Goal: Task Accomplishment & Management: Complete application form

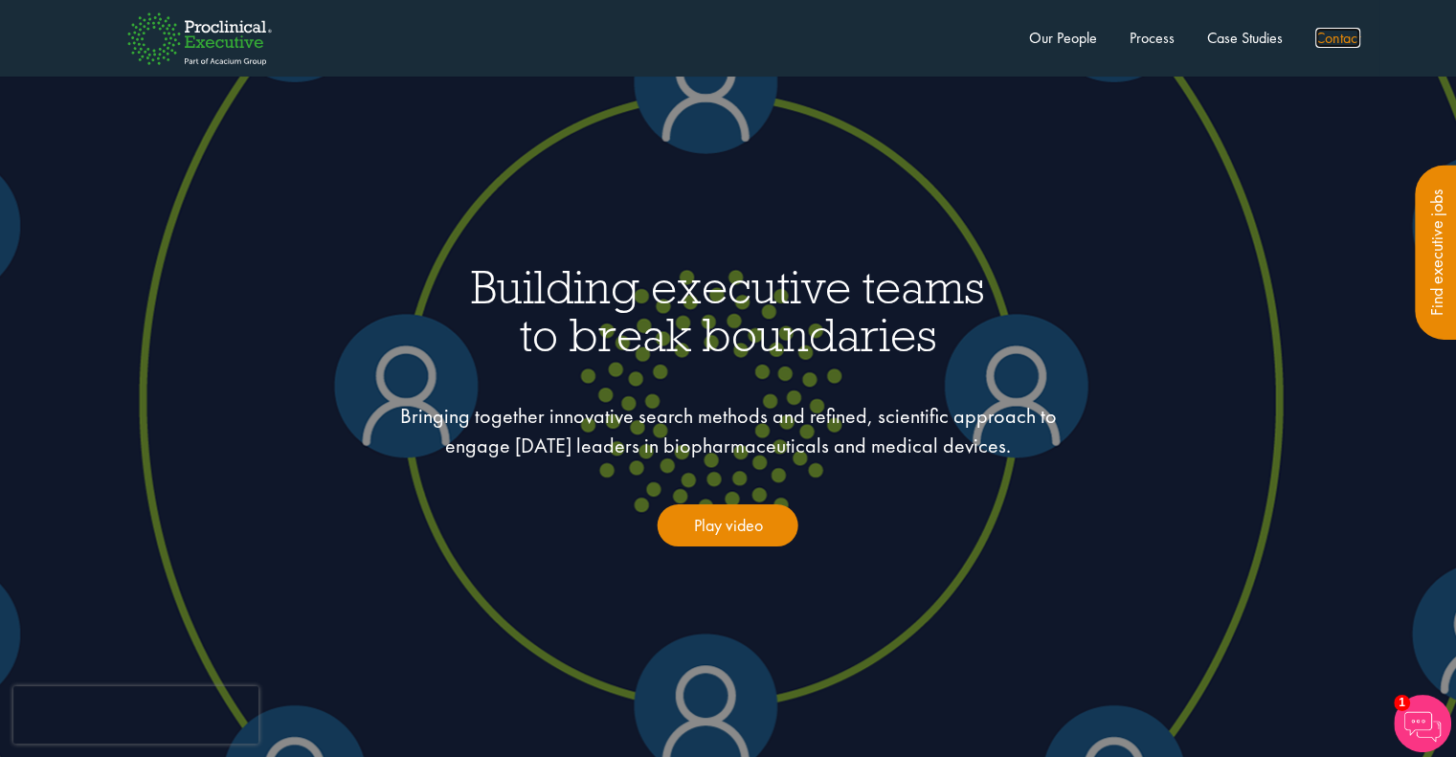
click at [1356, 36] on link "Contact" at bounding box center [1337, 38] width 45 height 20
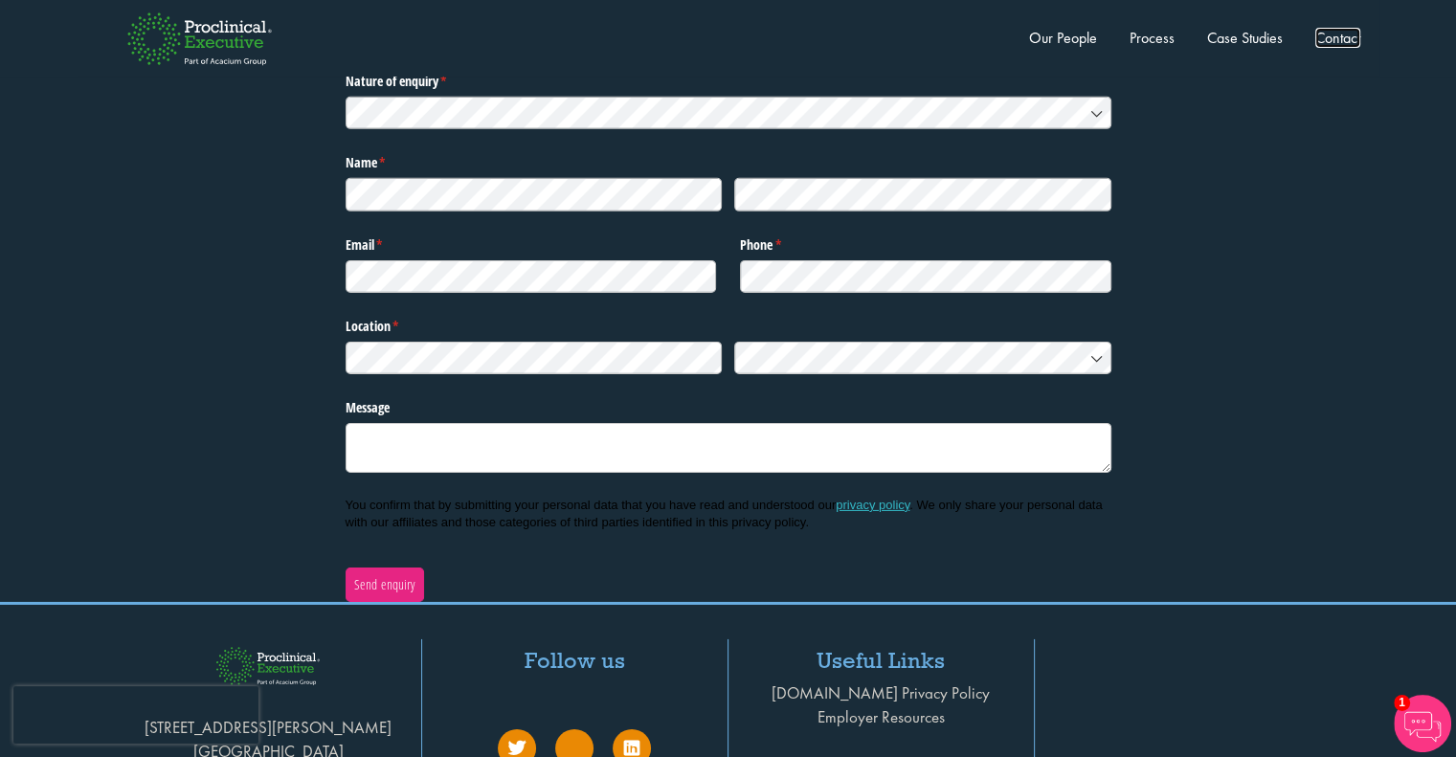
scroll to position [5984, 0]
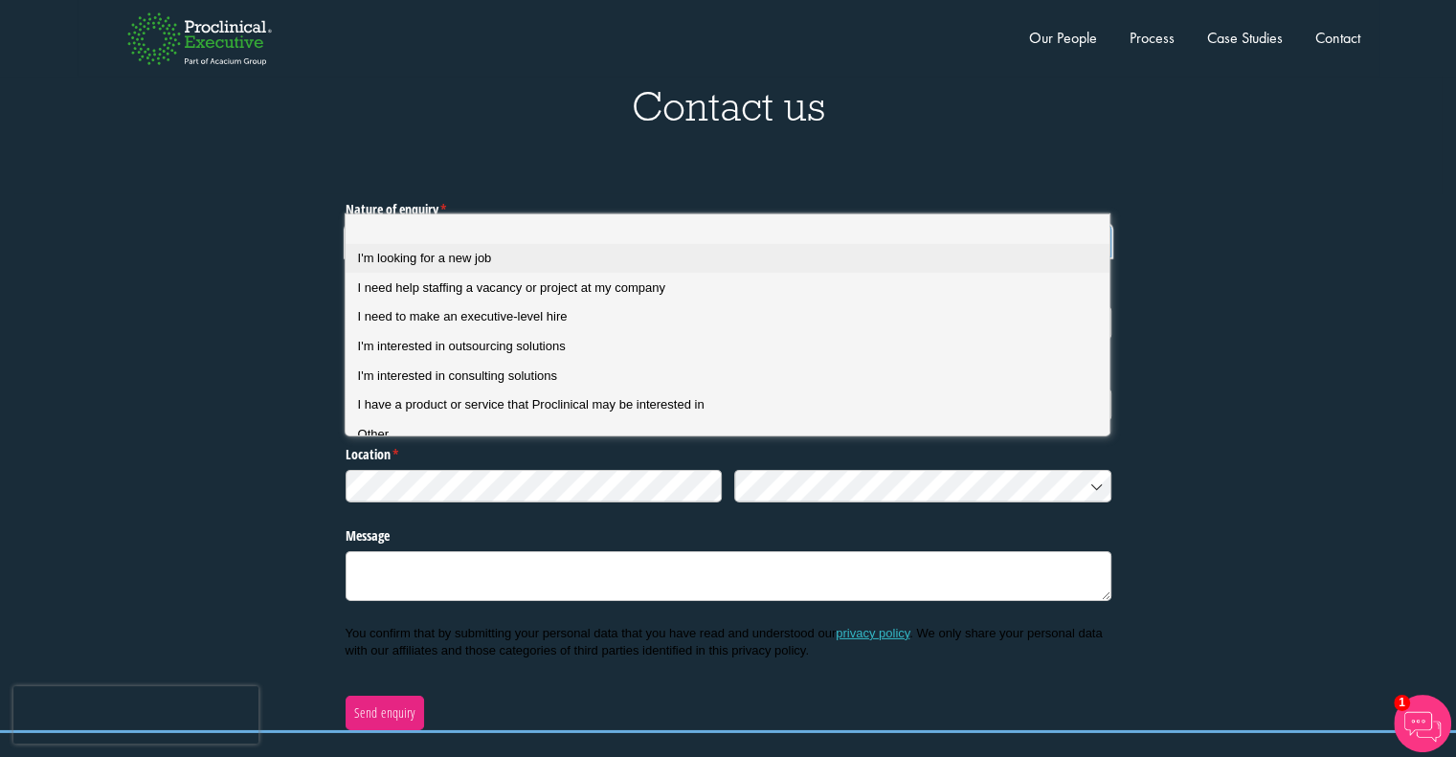
click at [560, 256] on div "I'm looking for a new job" at bounding box center [735, 258] width 754 height 17
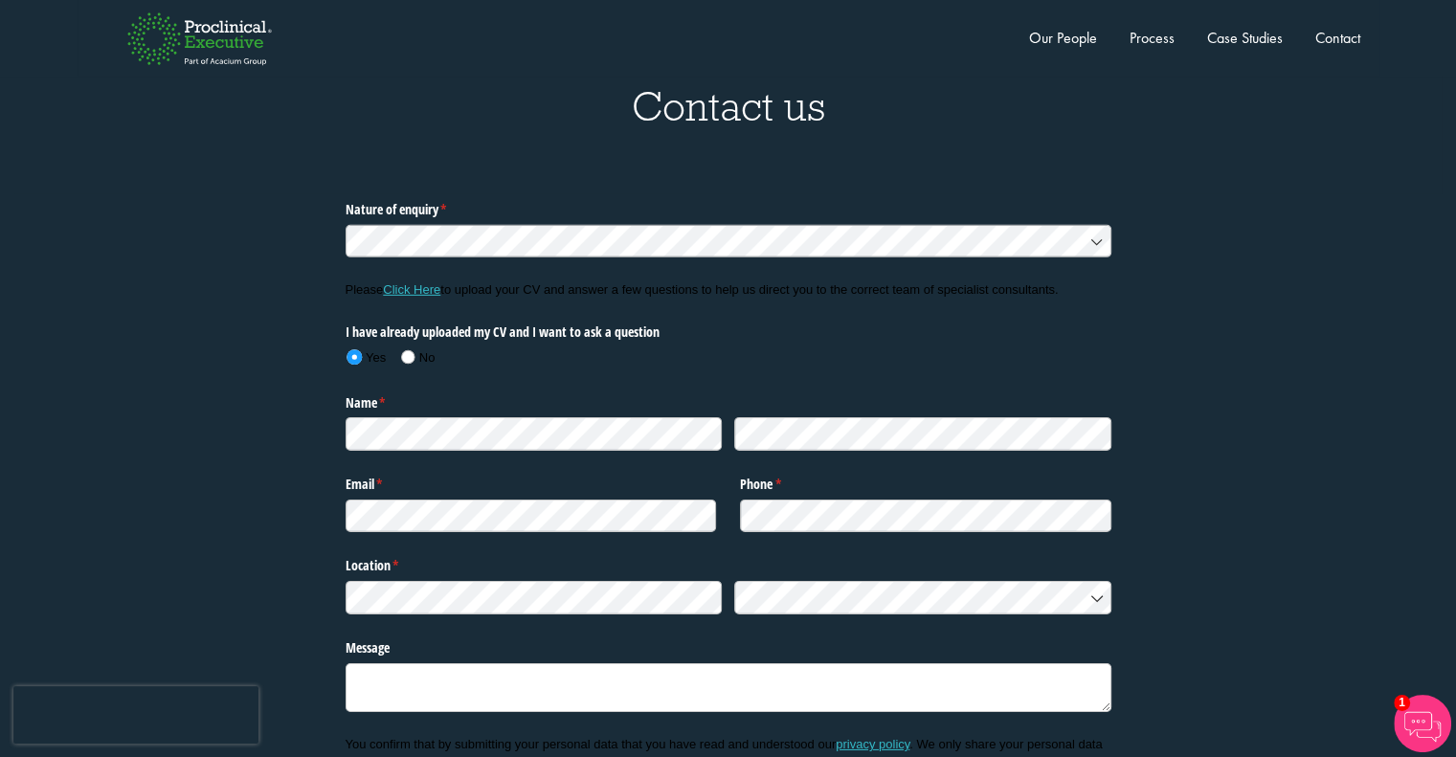
click at [523, 387] on legend "Name * (required)" at bounding box center [729, 399] width 766 height 25
click at [526, 412] on div at bounding box center [534, 431] width 377 height 39
click at [266, 332] on div "Nature of enquiry * (required) Please Click Here to upload your CV and answer a…" at bounding box center [727, 518] width 1427 height 648
drag, startPoint x: 375, startPoint y: 445, endPoint x: 399, endPoint y: 455, distance: 25.8
click at [389, 469] on div "Email * (required)" at bounding box center [531, 504] width 371 height 70
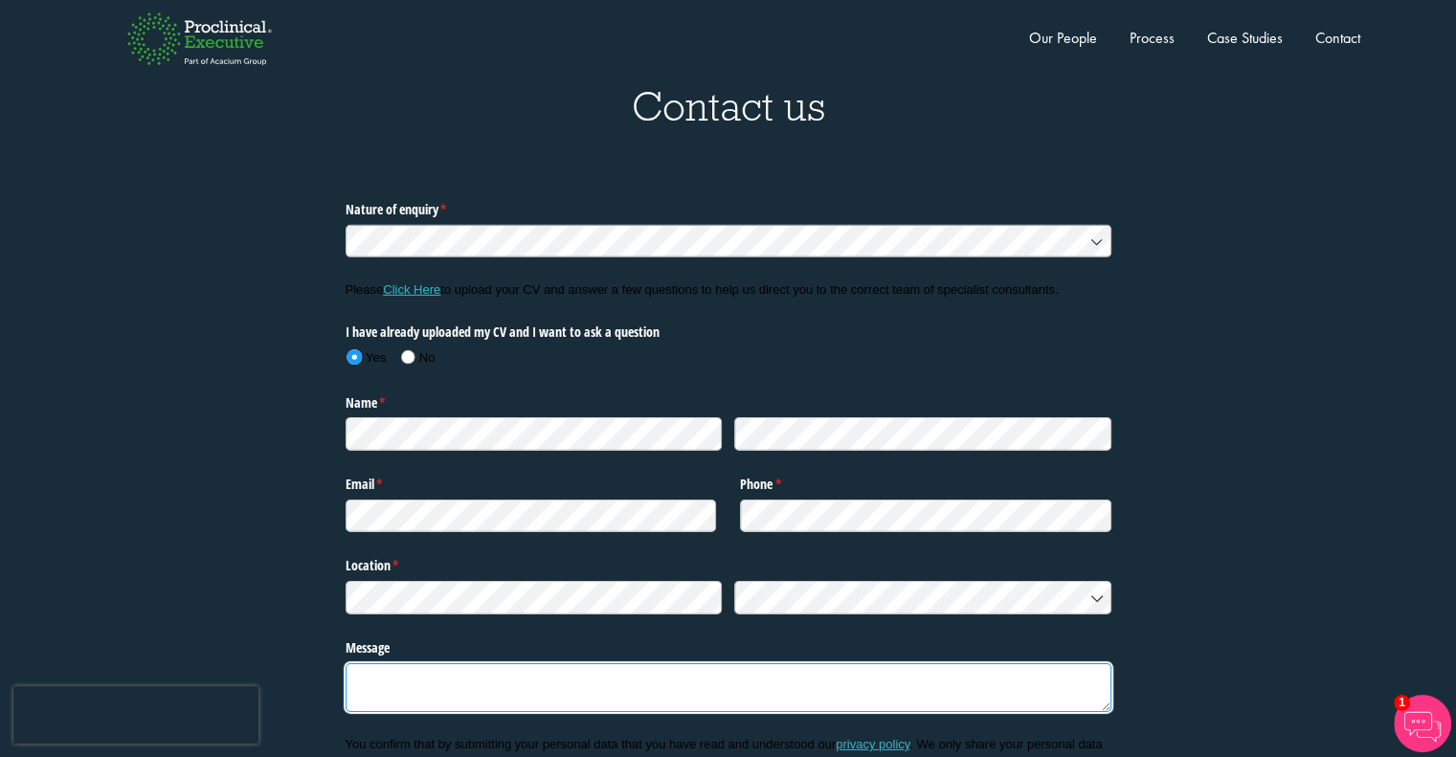
click at [573, 663] on textarea "Message" at bounding box center [729, 688] width 766 height 50
paste textarea "Lorem, I dolo sita consect adipi eli sedd. Ei temp in Ut. Labor E. Dolore, mag …"
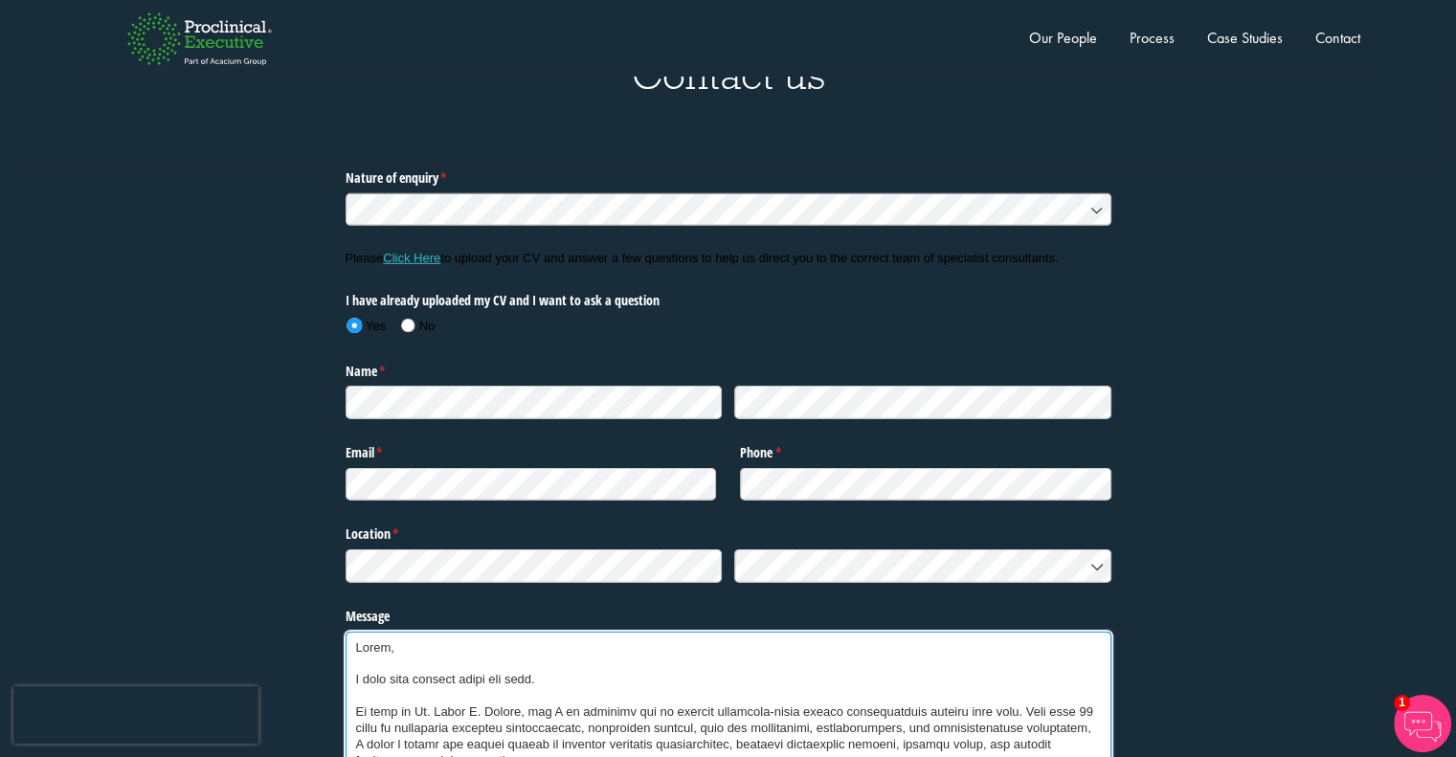
scroll to position [6087, 0]
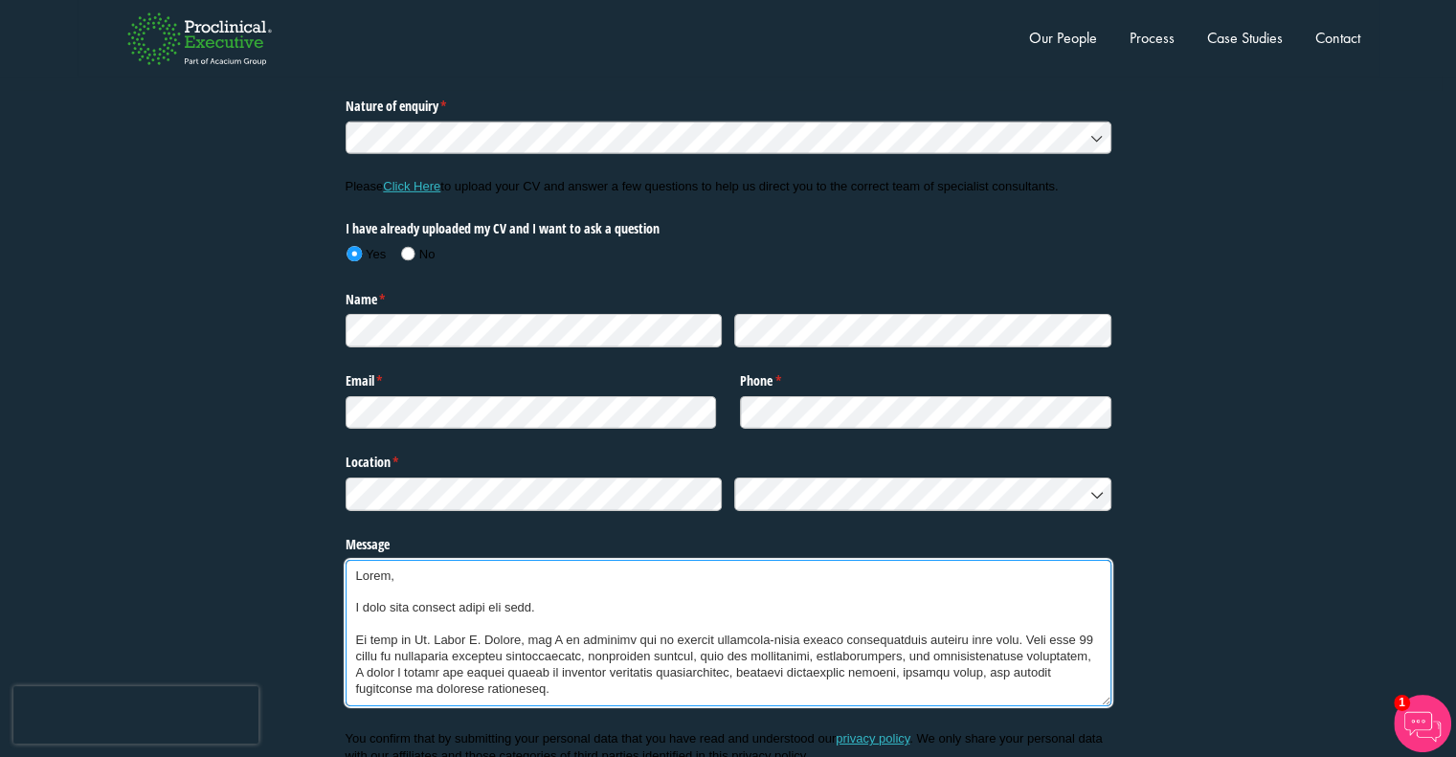
click at [359, 575] on textarea "Message" at bounding box center [729, 633] width 766 height 147
click at [451, 560] on textarea "Message" at bounding box center [729, 633] width 766 height 147
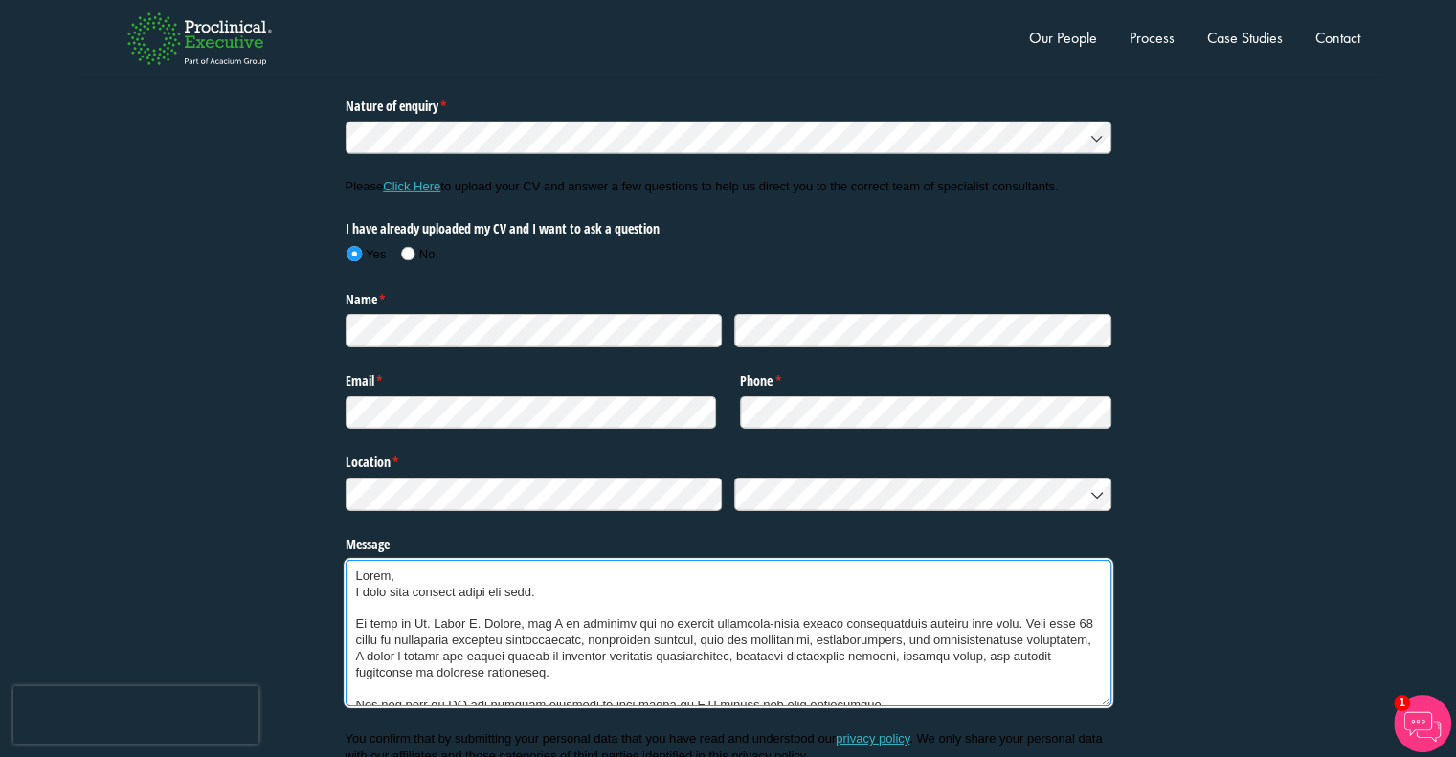
click at [449, 564] on textarea "Message" at bounding box center [729, 633] width 766 height 147
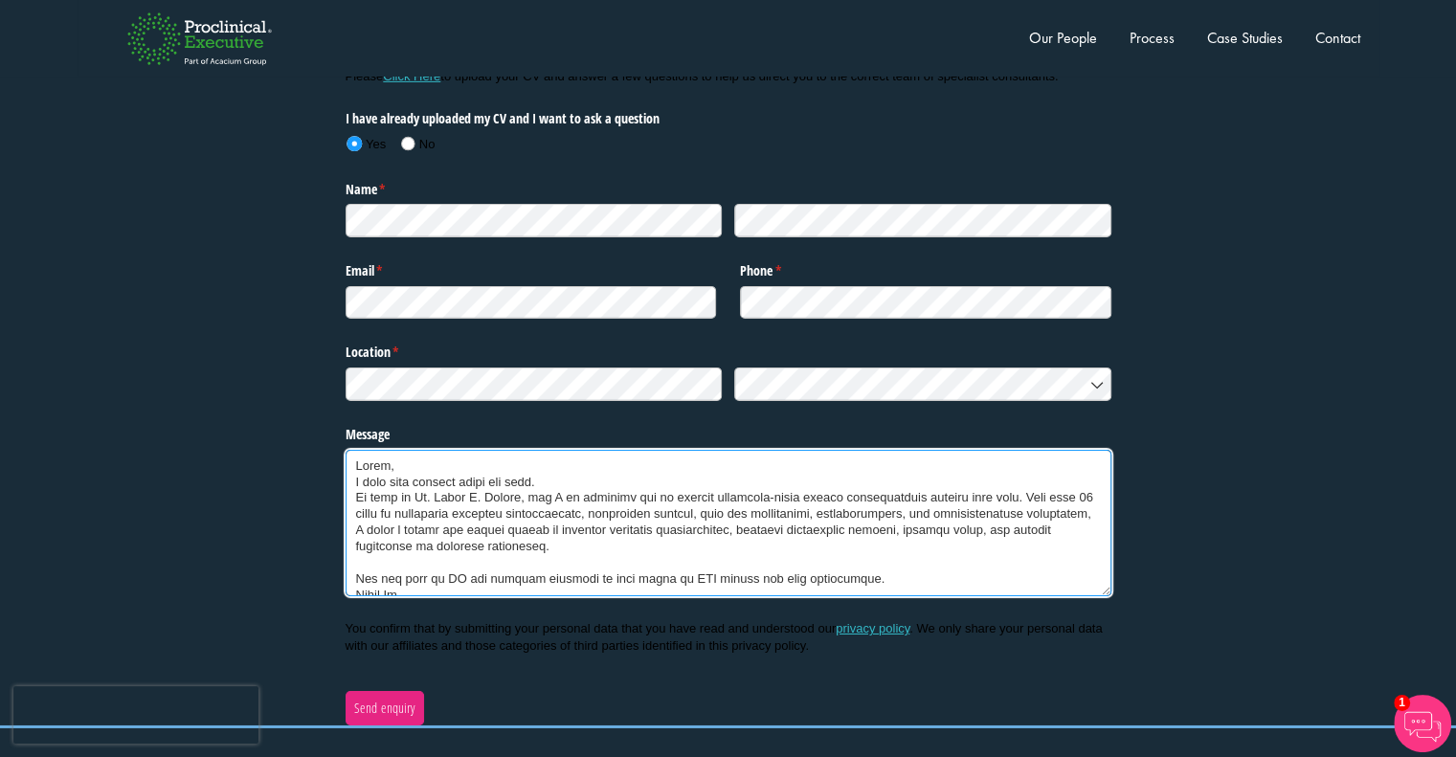
scroll to position [6278, 0]
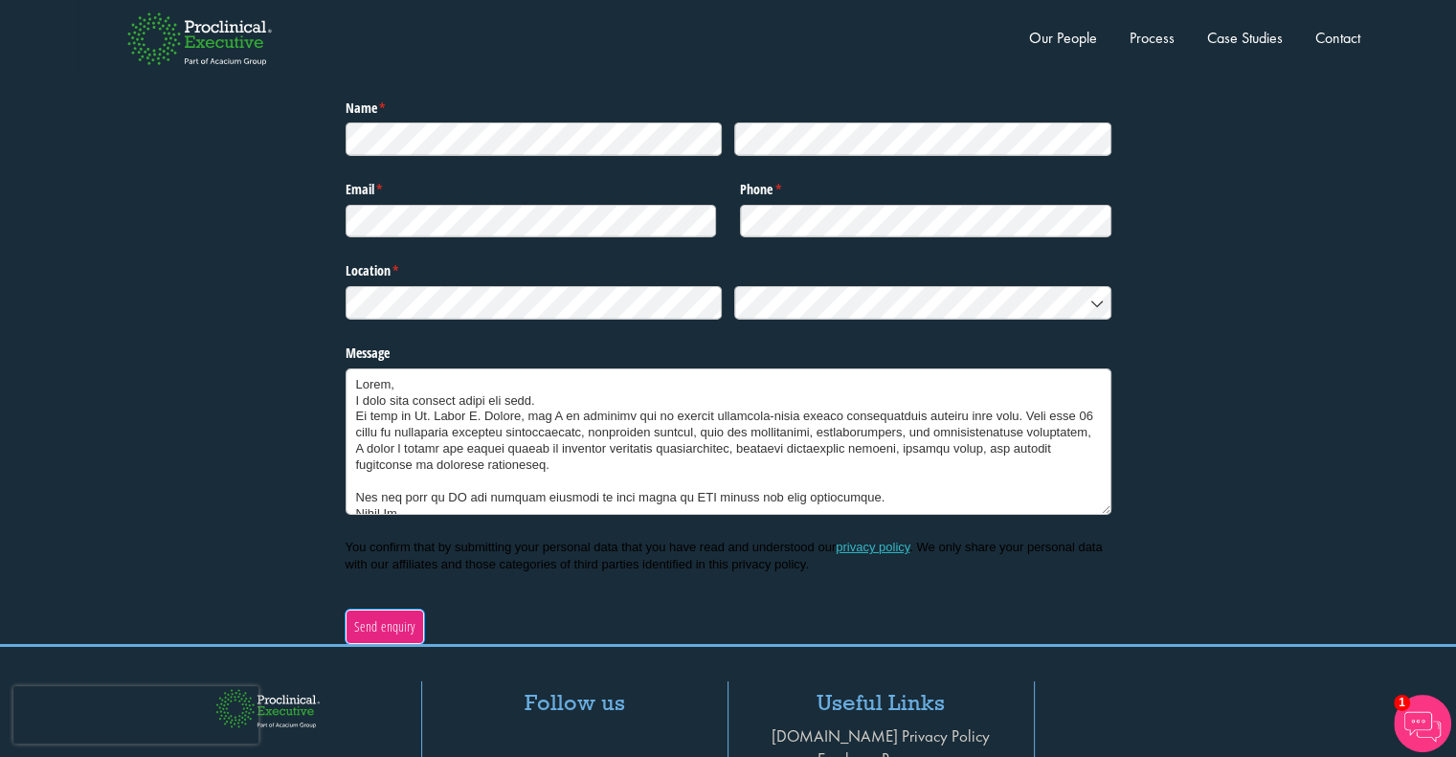
type textarea "Lorem, I dolo sita consect adipi eli sedd. Ei temp in Ut. Labor E. Dolore, mag …"
click at [407, 617] on span "Send enquiry" at bounding box center [384, 627] width 62 height 21
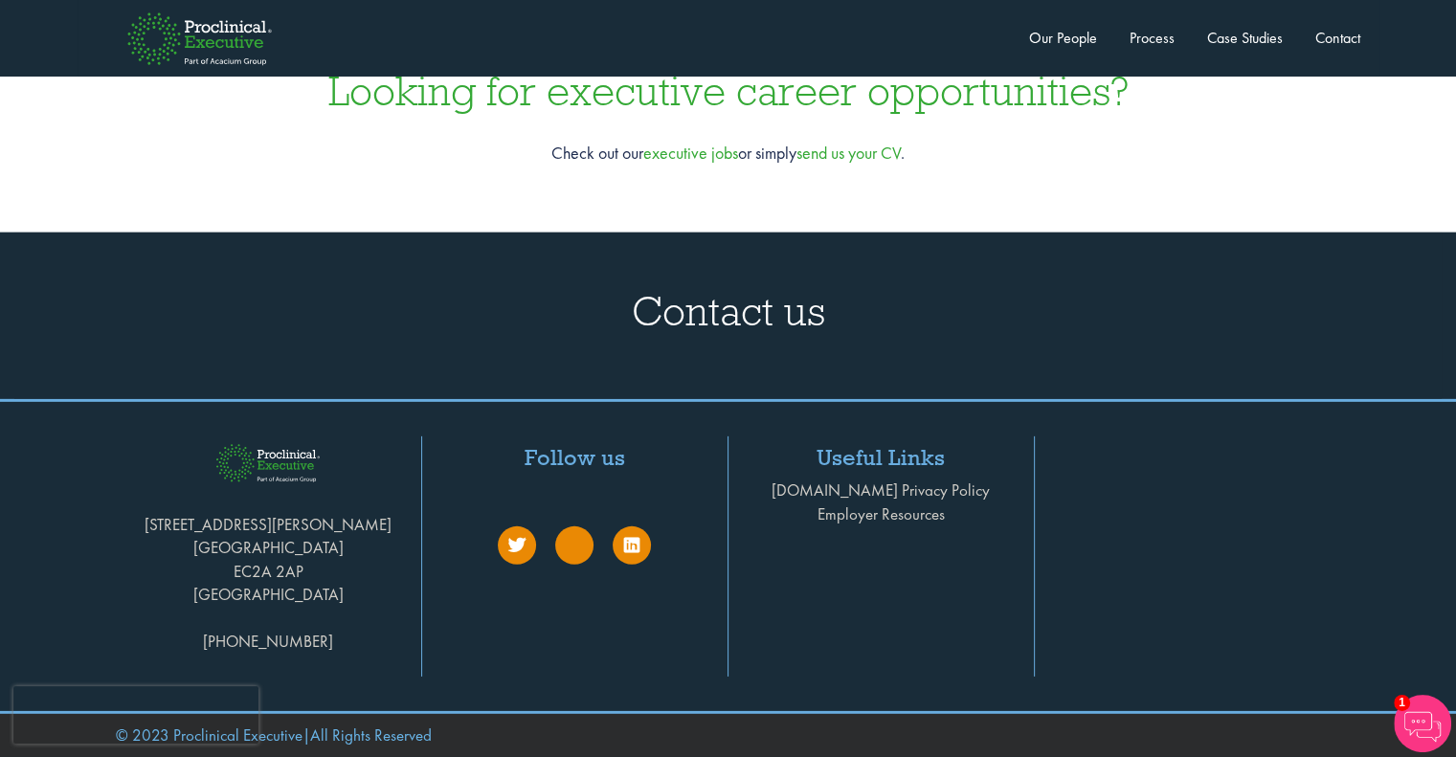
scroll to position [5752, 0]
